Goal: Information Seeking & Learning: Learn about a topic

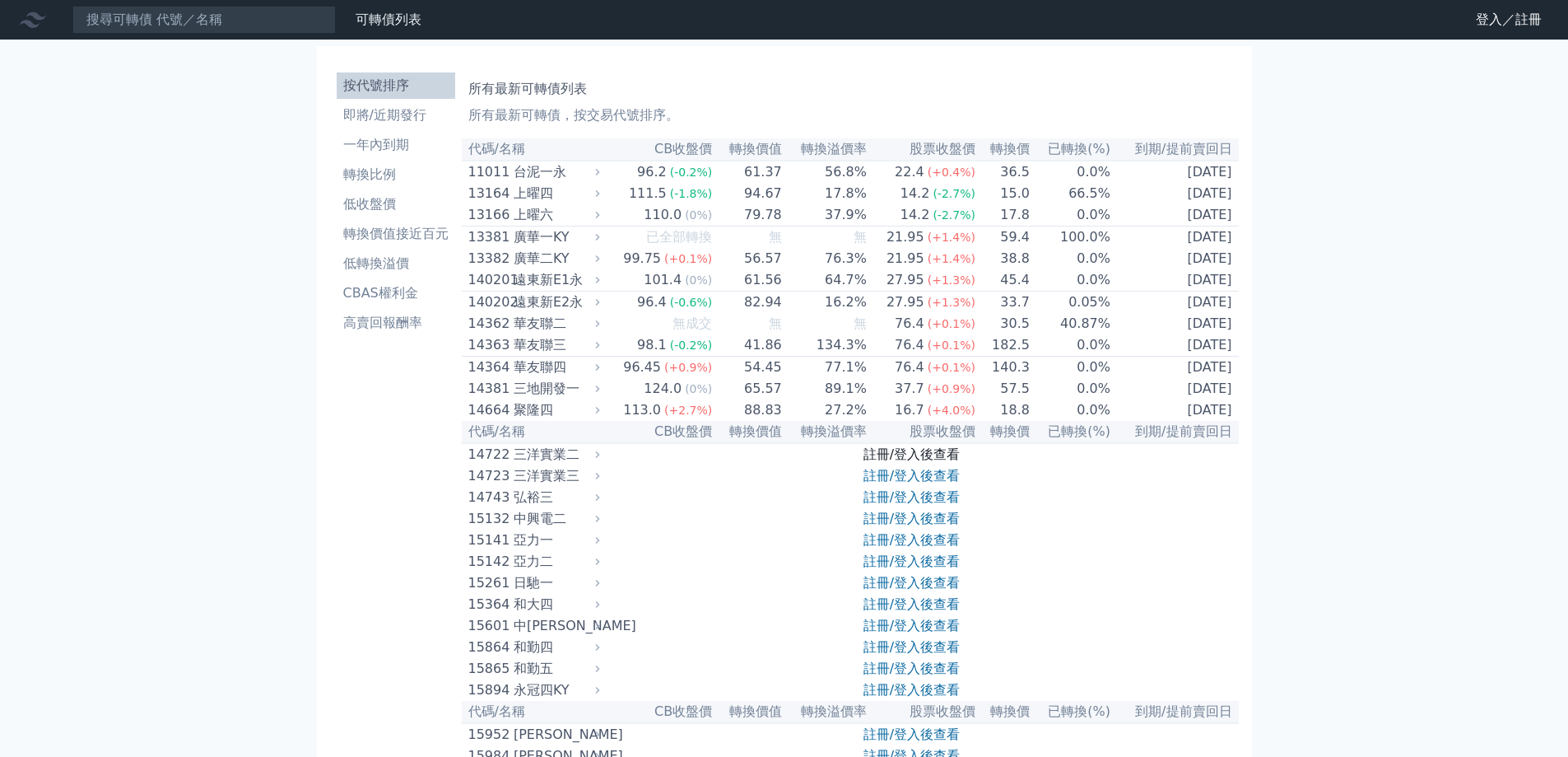
click at [921, 462] on link "註冊/登入後查看" at bounding box center [912, 453] width 97 height 15
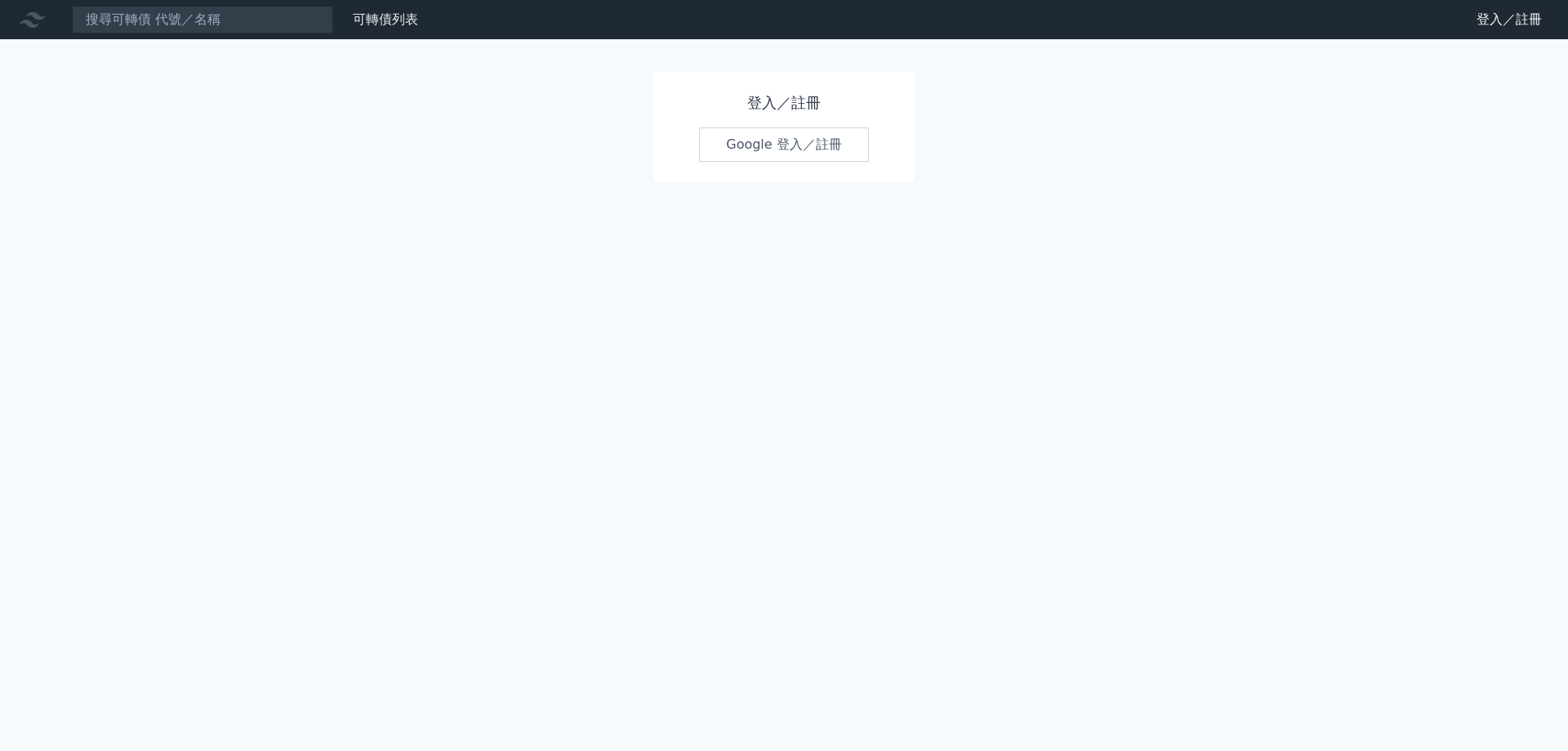
click at [780, 156] on link "Google 登入／註冊" at bounding box center [784, 144] width 170 height 35
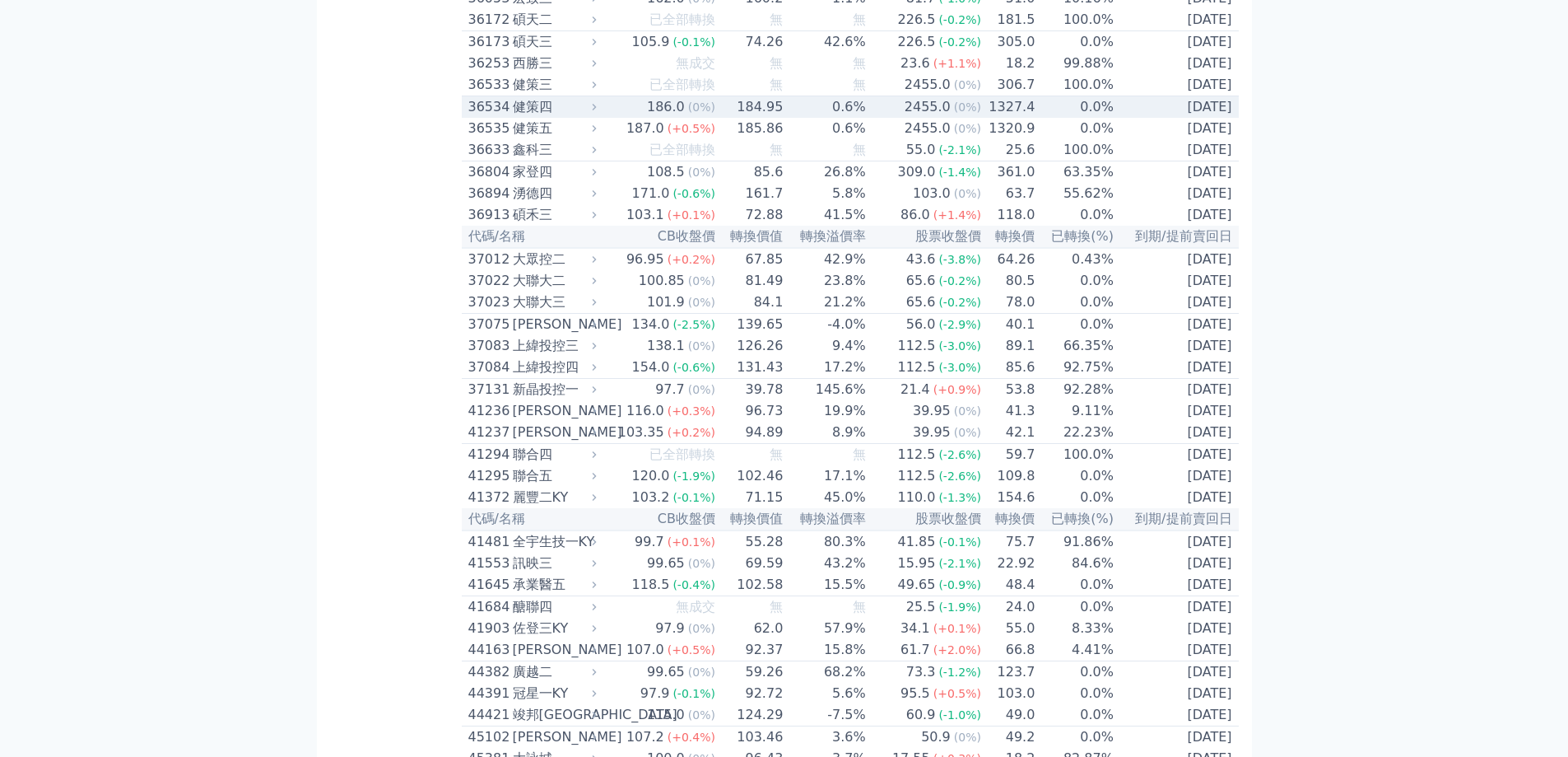
scroll to position [3869, 0]
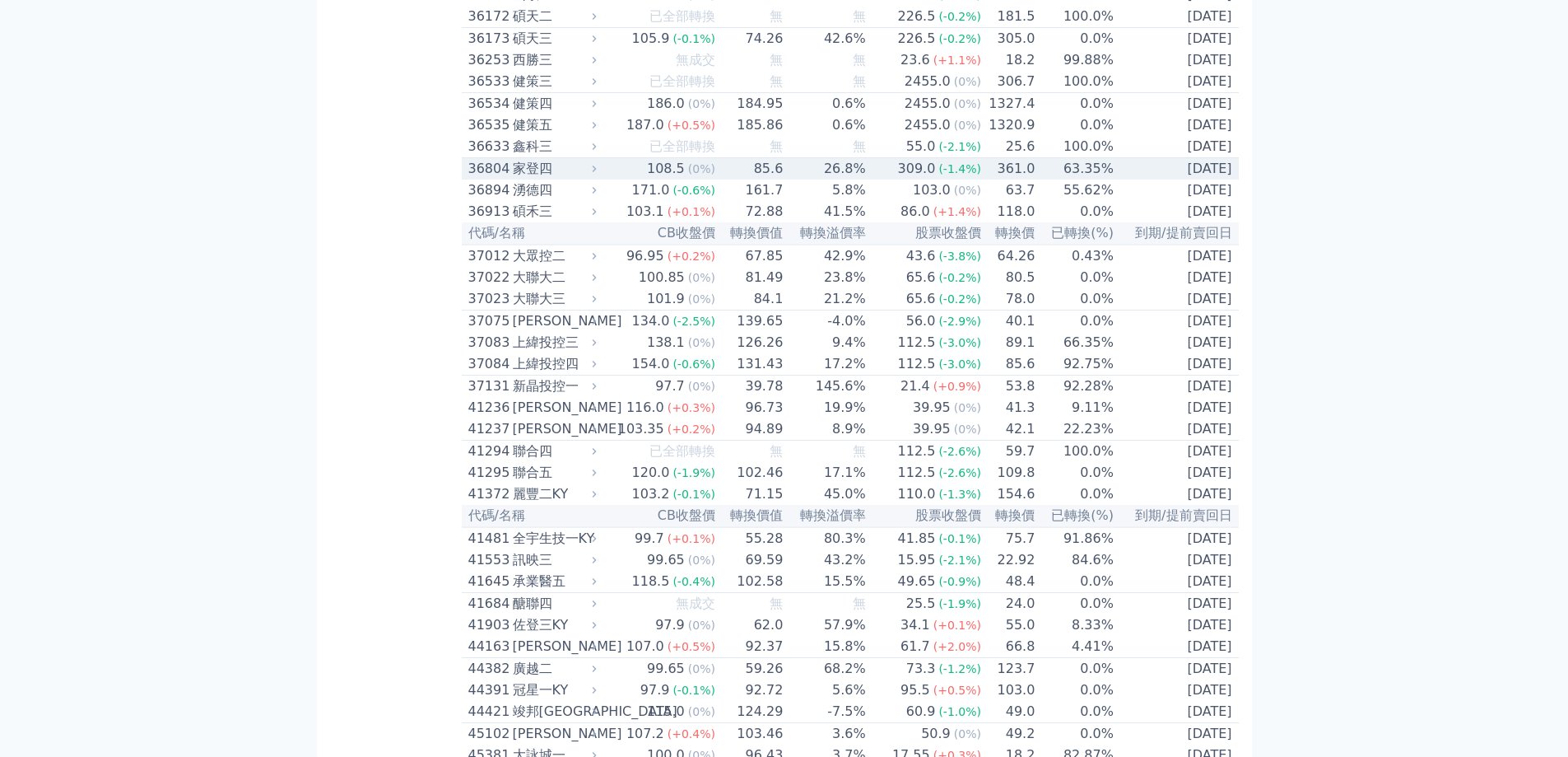
click at [1219, 180] on td "2025-10-18" at bounding box center [1176, 168] width 124 height 22
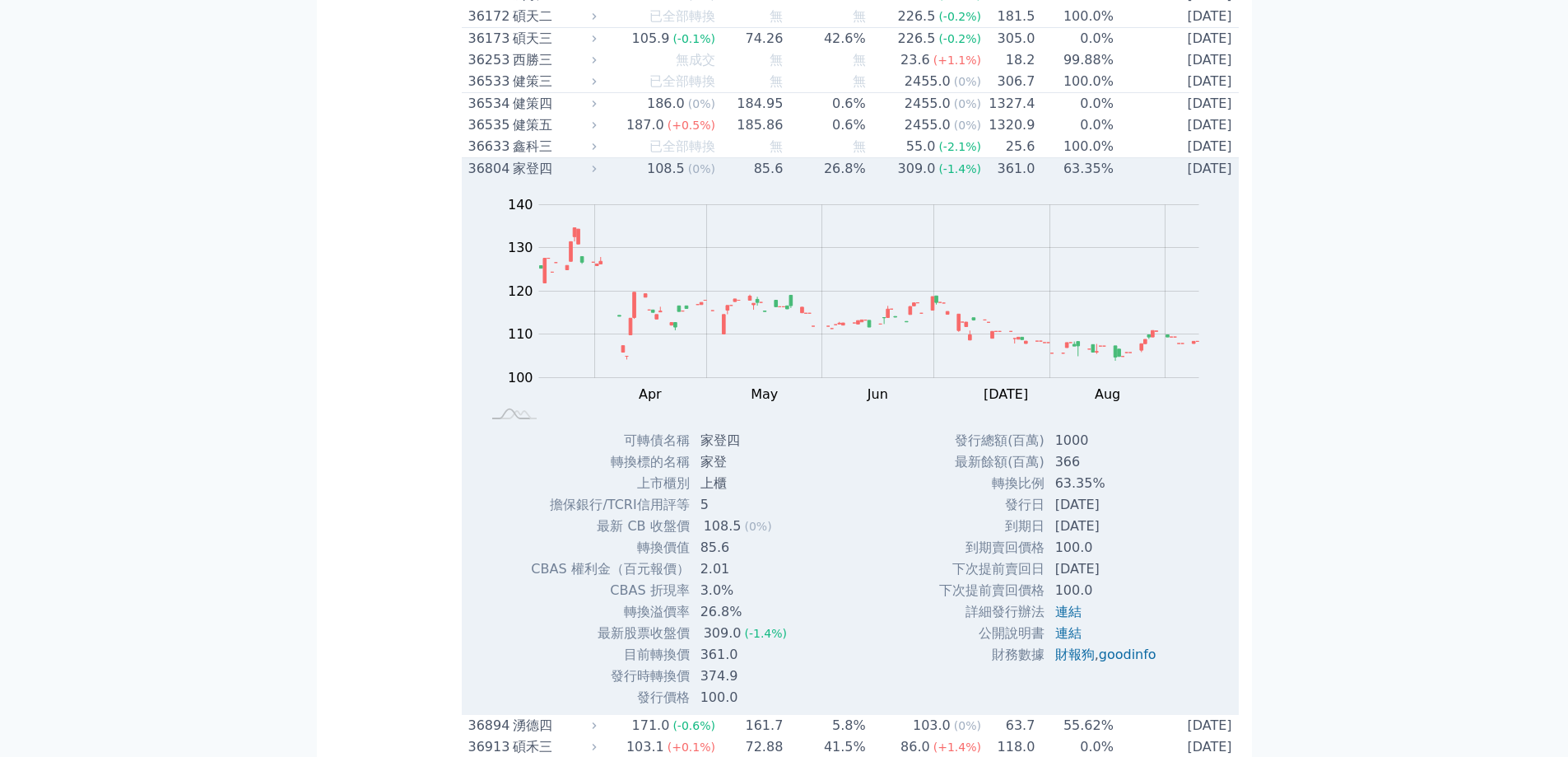
scroll to position [4034, 0]
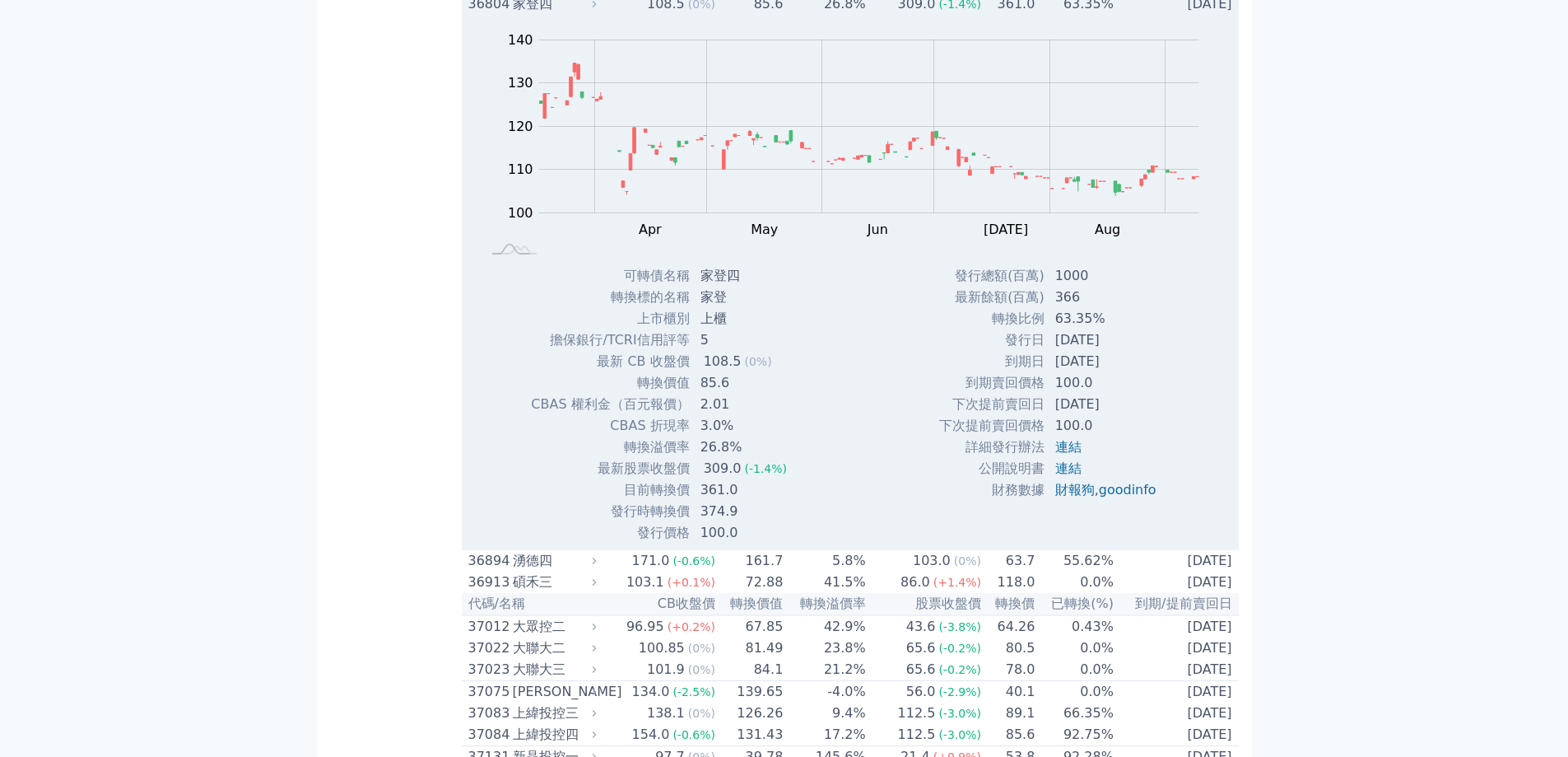
click at [1061, 15] on td "63.35%" at bounding box center [1075, 4] width 79 height 22
